Goal: Navigation & Orientation: Find specific page/section

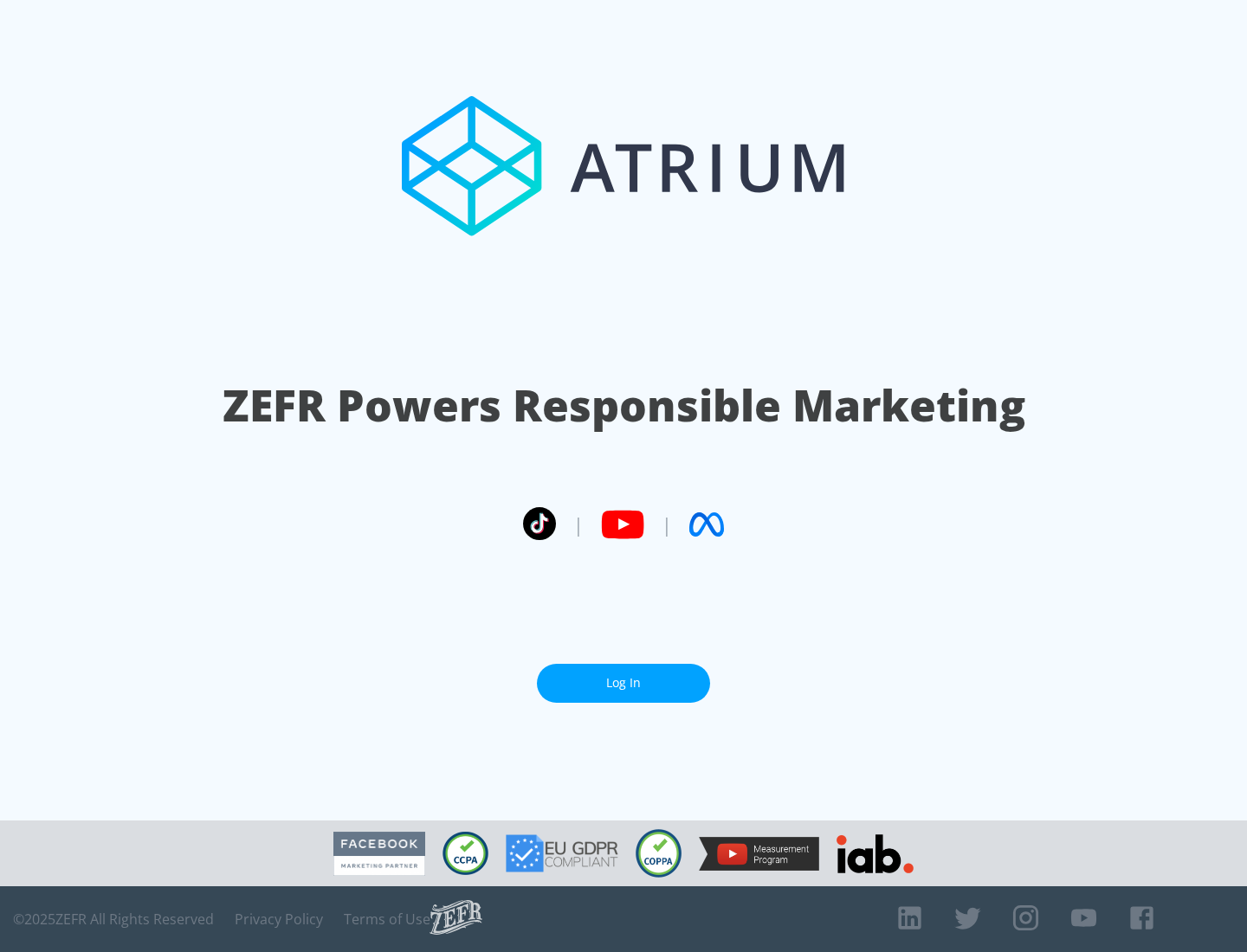
click at [624, 683] on link "Log In" at bounding box center [623, 683] width 173 height 39
